Goal: Find specific page/section: Find specific page/section

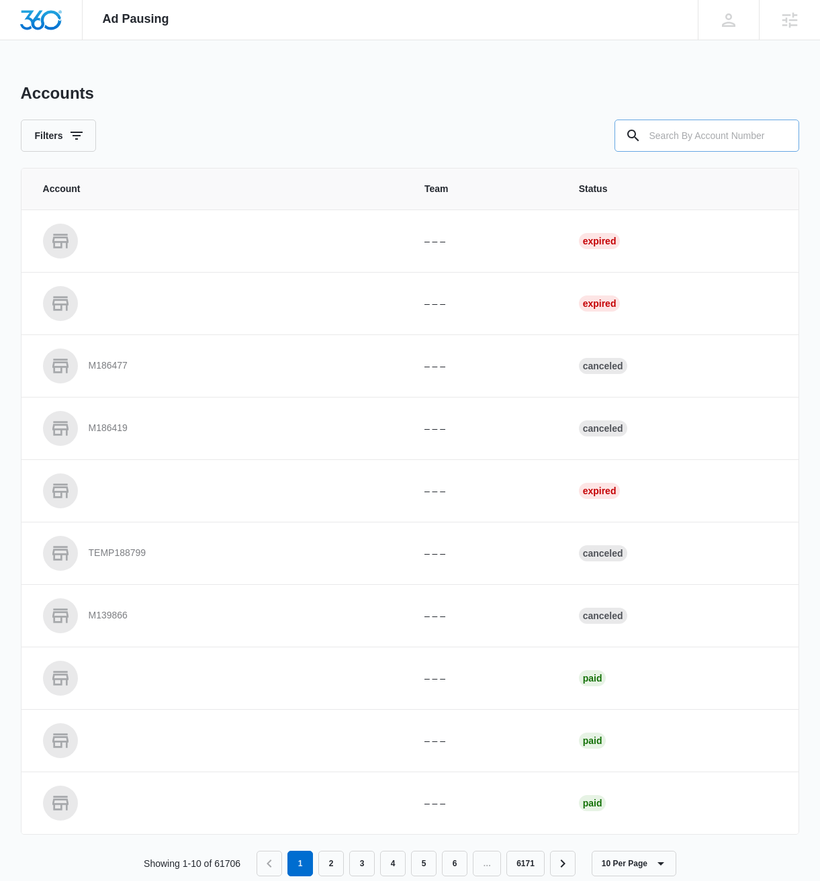
click at [712, 143] on input "text" at bounding box center [707, 136] width 185 height 32
paste input "M39125"
type input "M39125"
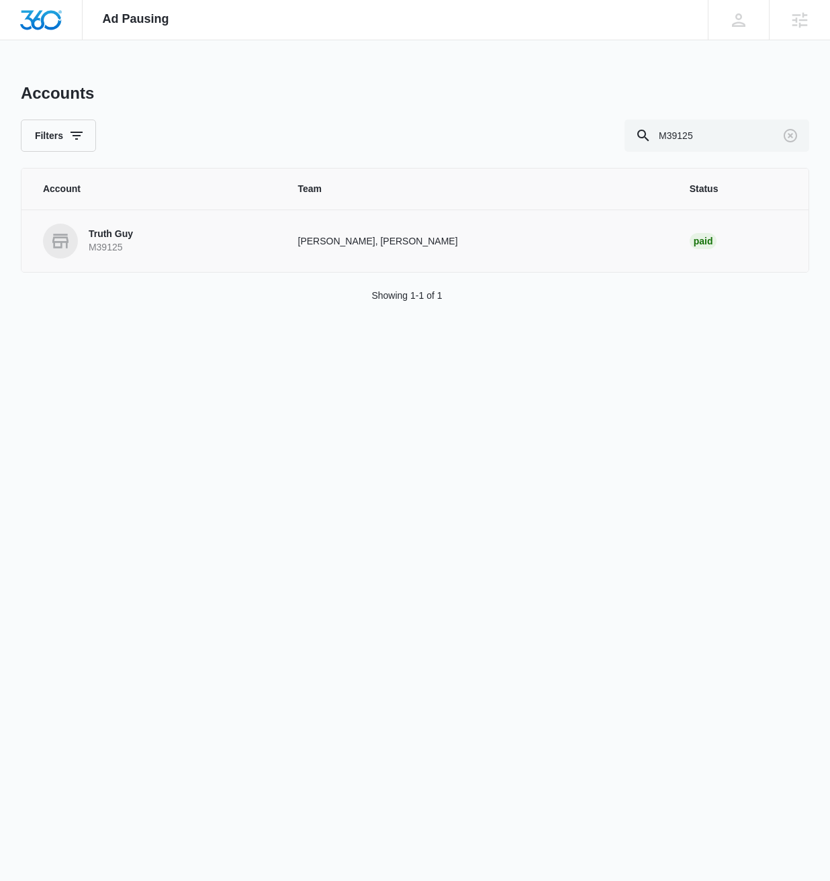
click at [107, 237] on p "Truth Guy" at bounding box center [111, 234] width 44 height 13
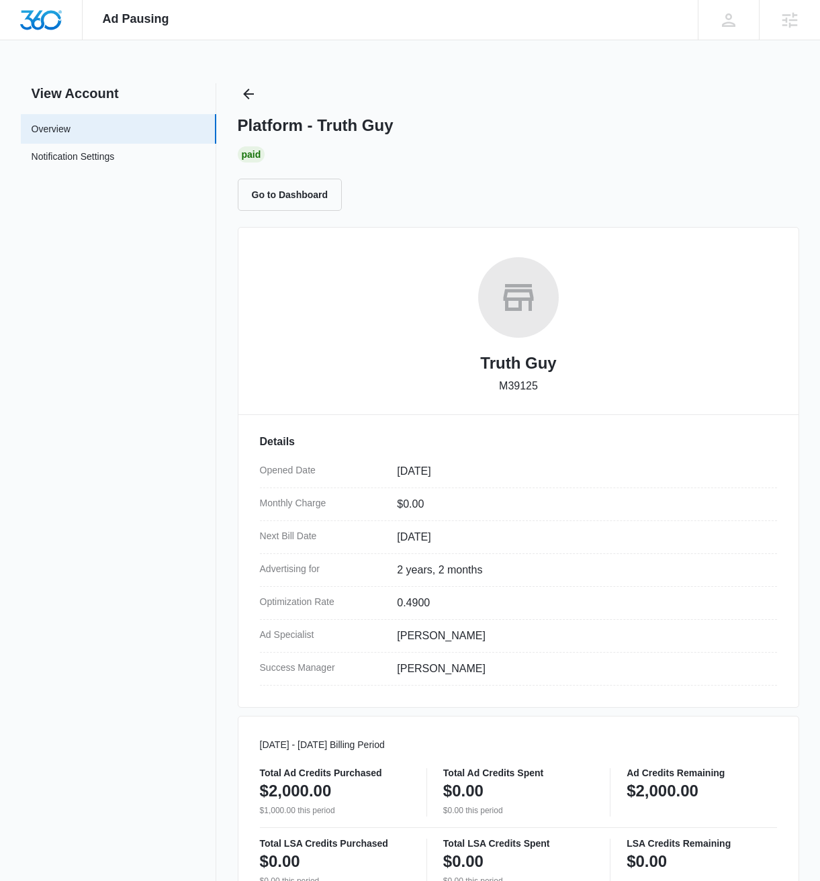
scroll to position [464, 0]
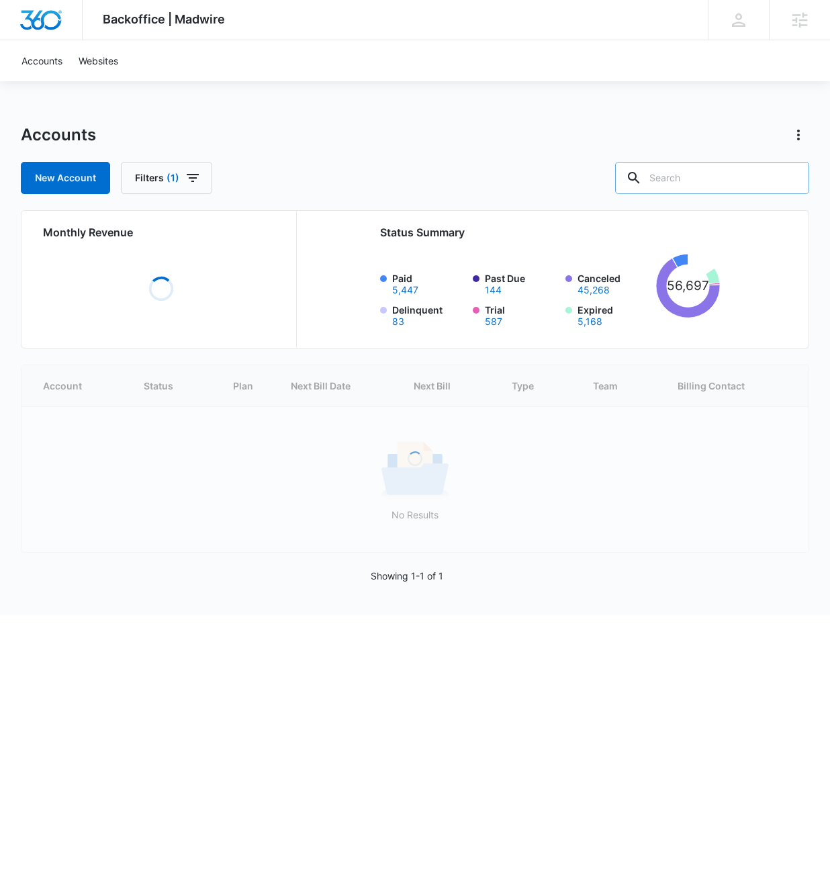
click at [705, 171] on input "text" at bounding box center [712, 178] width 194 height 32
paste input "M39125"
type input "M39125"
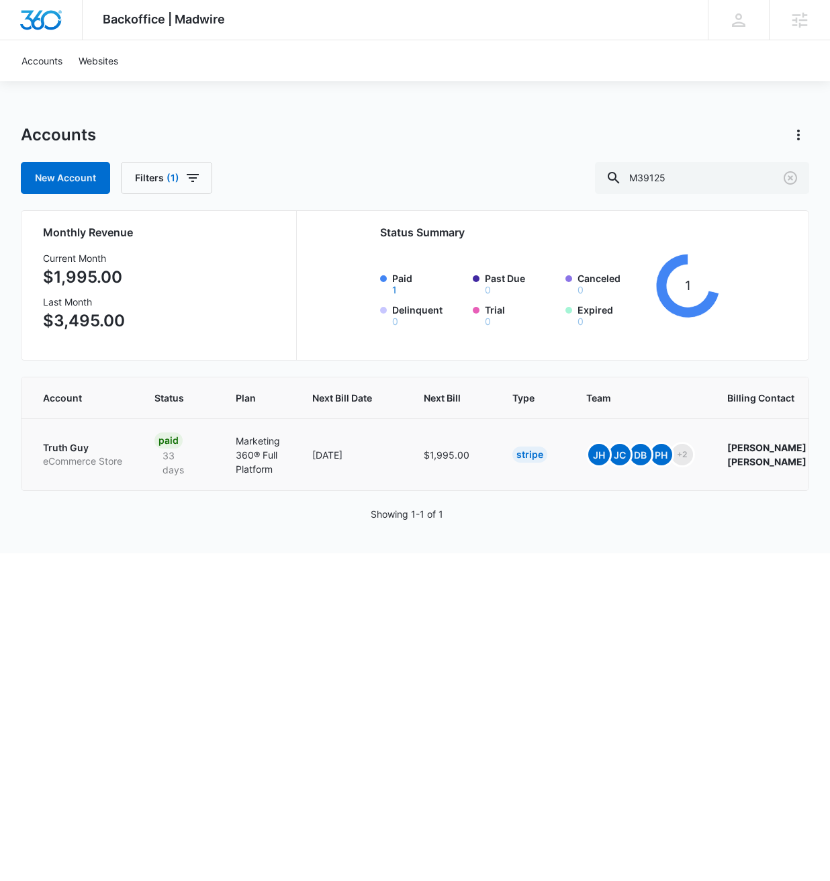
click at [87, 444] on p "Truth Guy" at bounding box center [82, 447] width 79 height 13
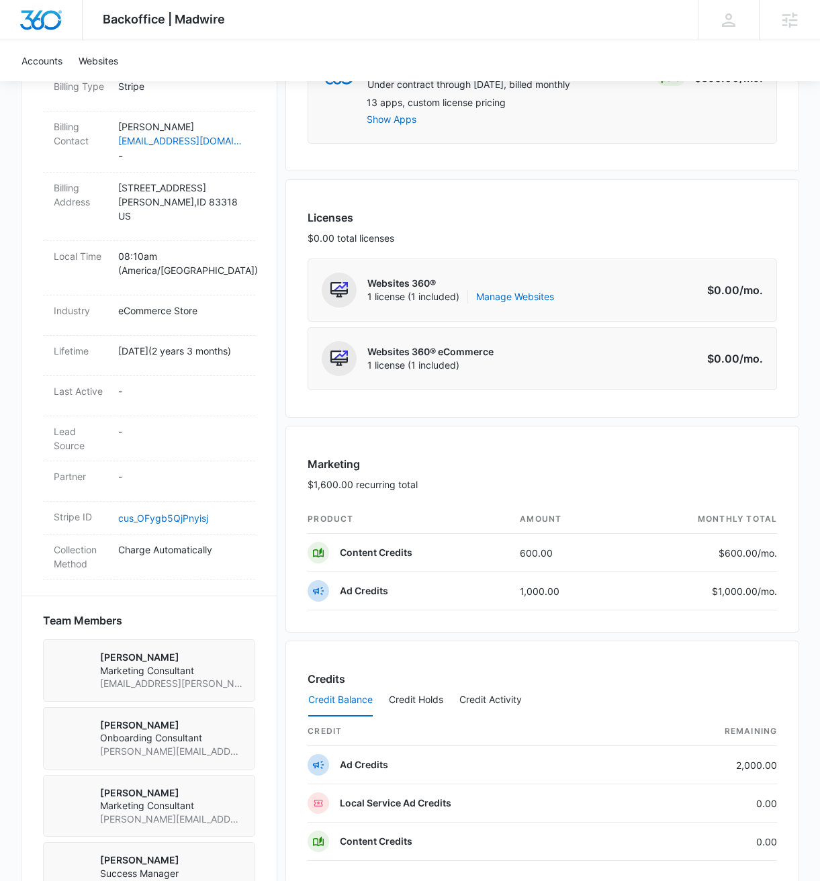
scroll to position [476, 0]
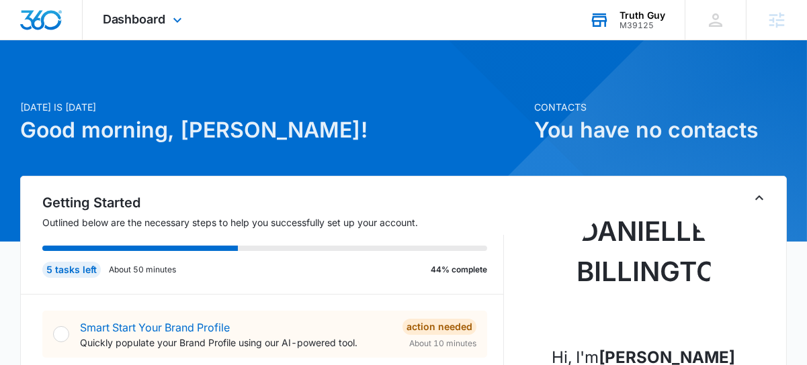
click at [642, 30] on div "Truth Guy M39125 Your Accounts View All" at bounding box center [627, 20] width 116 height 40
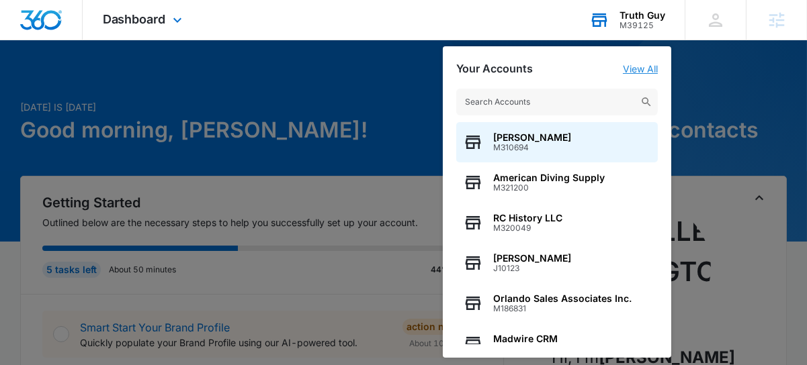
click at [644, 69] on link "View All" at bounding box center [640, 68] width 35 height 11
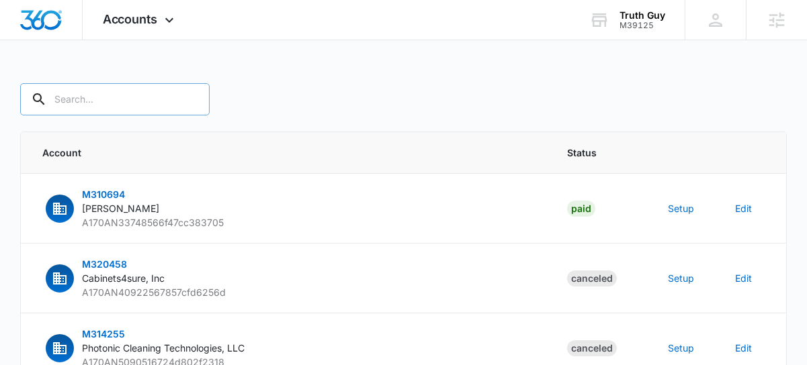
click at [116, 103] on input "text" at bounding box center [114, 99] width 189 height 32
paste input "M39125"
type input "M39125"
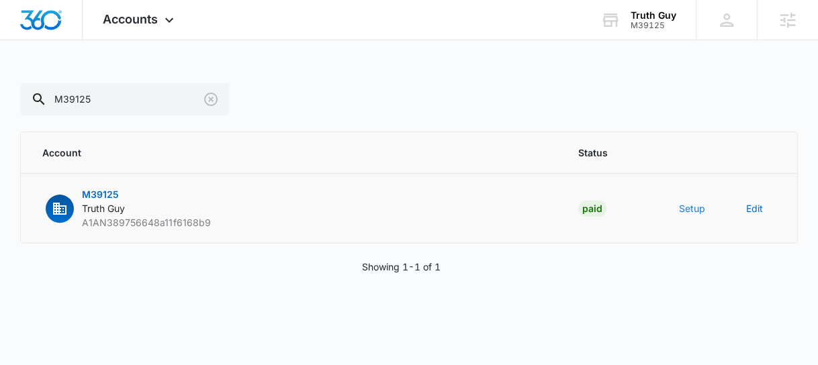
click at [693, 213] on button "Setup" at bounding box center [692, 209] width 26 height 14
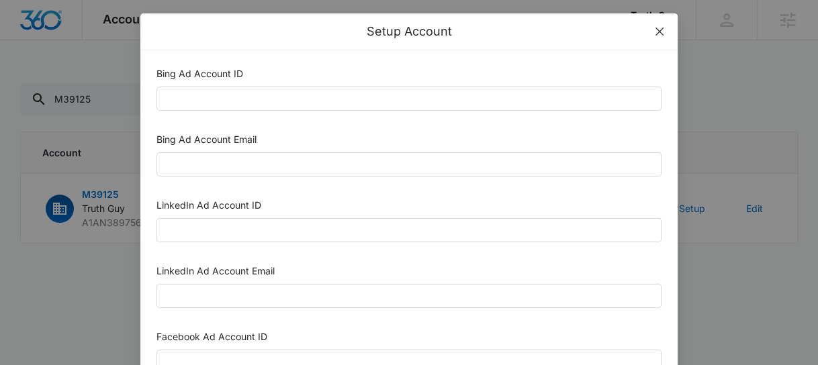
click at [654, 32] on icon "close" at bounding box center [659, 31] width 11 height 11
